Goal: Find specific page/section: Find specific page/section

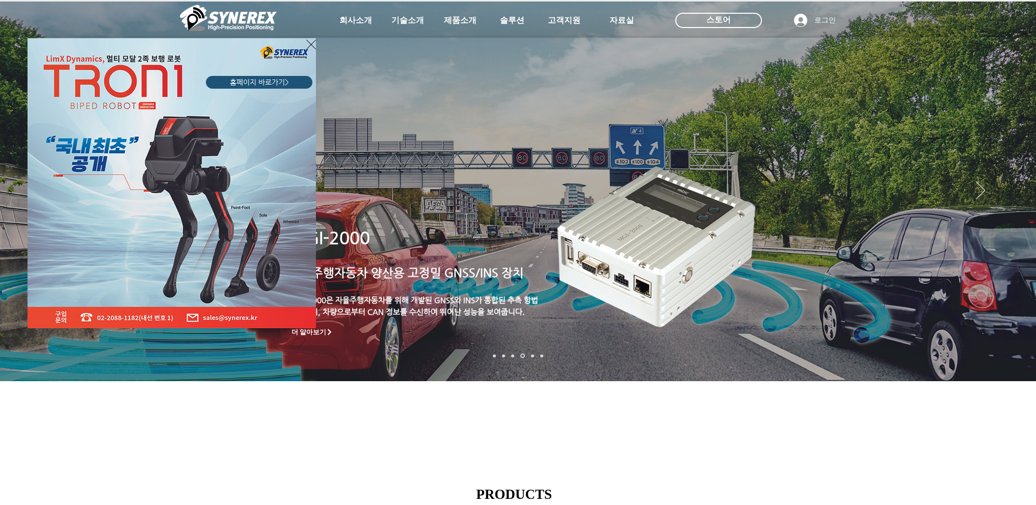
click at [1015, 211] on div "LimX Dinamics" at bounding box center [518, 252] width 1036 height 505
click at [1014, 209] on div "LimX Dinamics" at bounding box center [518, 252] width 1036 height 505
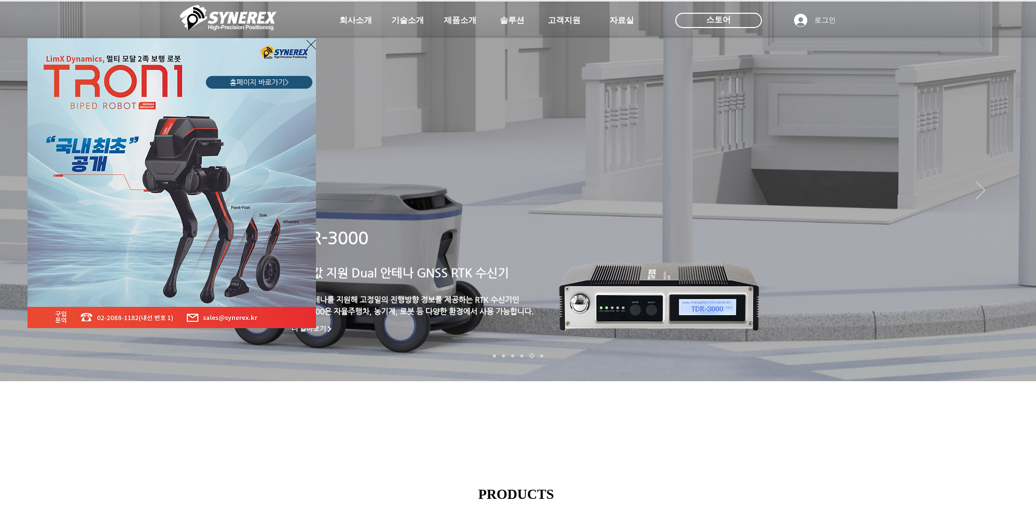
click at [312, 44] on icon "사이트로 돌아가기" at bounding box center [311, 44] width 10 height 13
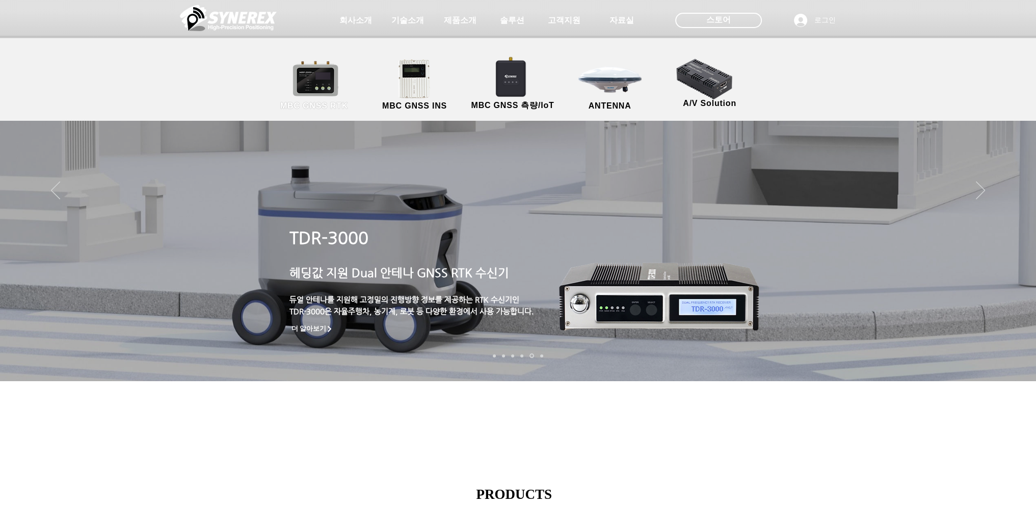
click at [319, 66] on link "MBC GNSS RTK" at bounding box center [315, 86] width 92 height 54
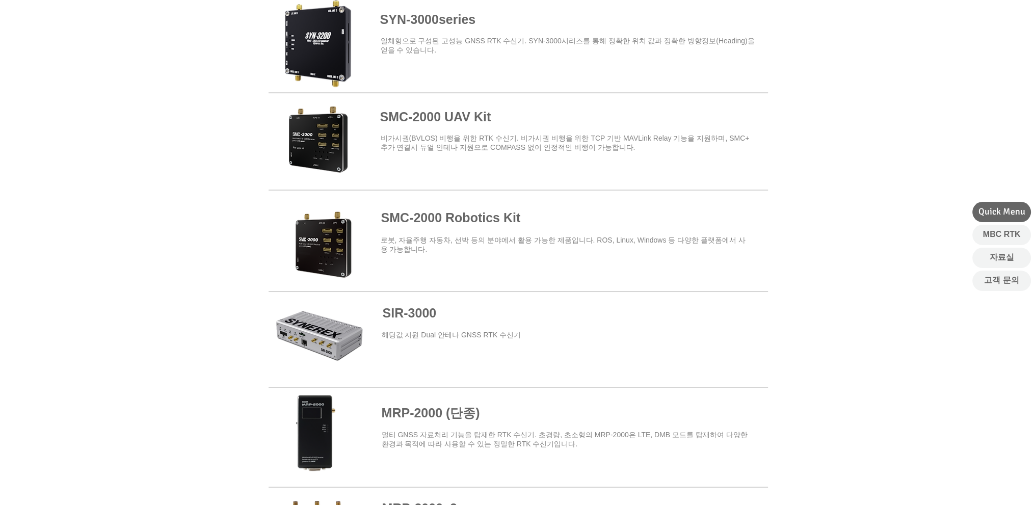
scroll to position [408, 0]
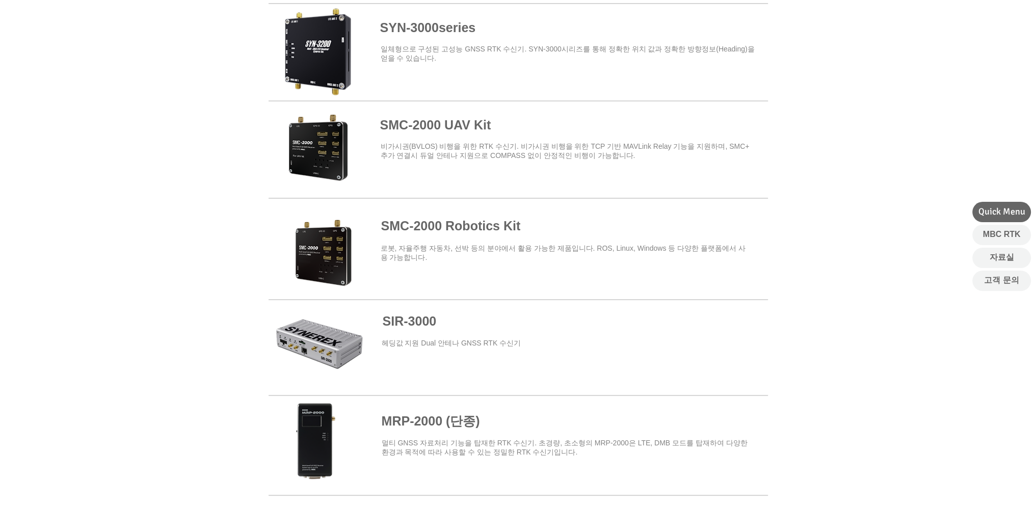
click at [414, 229] on span at bounding box center [518, 244] width 499 height 89
